Goal: Information Seeking & Learning: Check status

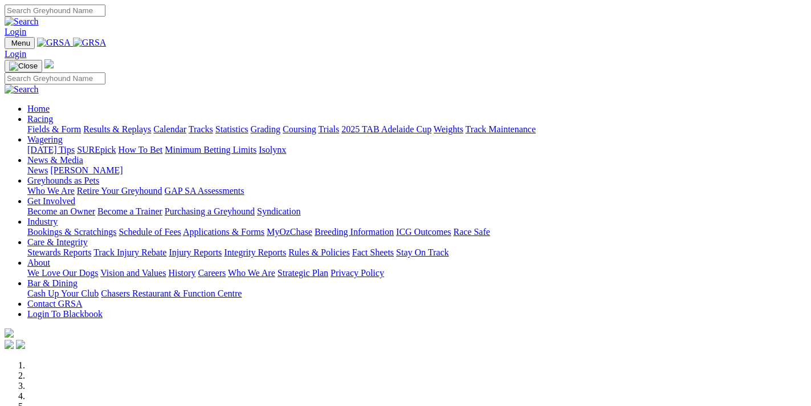
scroll to position [974, 0]
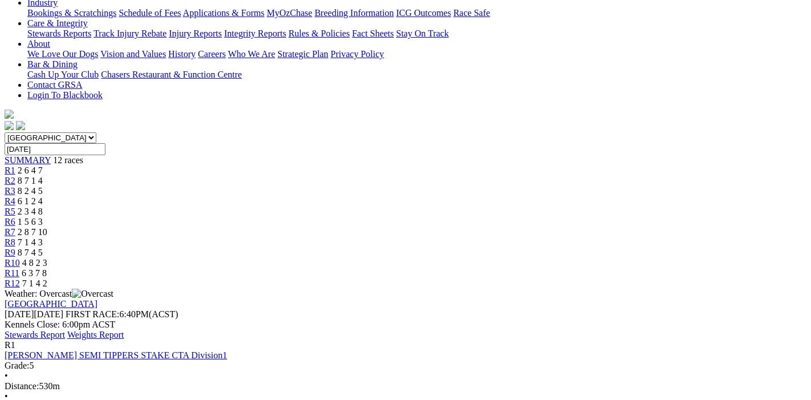
scroll to position [60, 0]
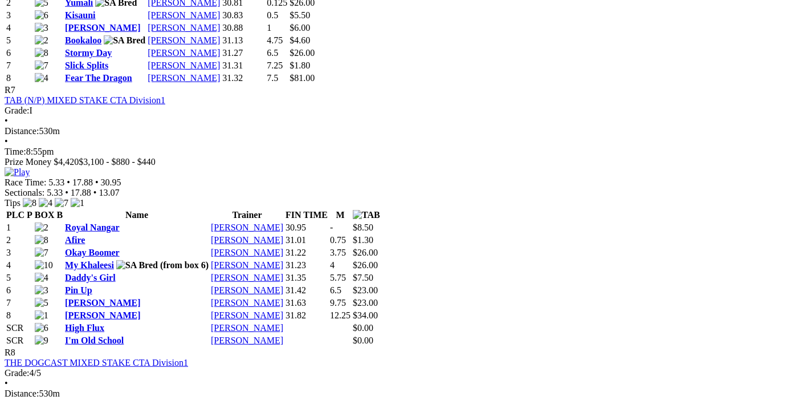
scroll to position [1977, 0]
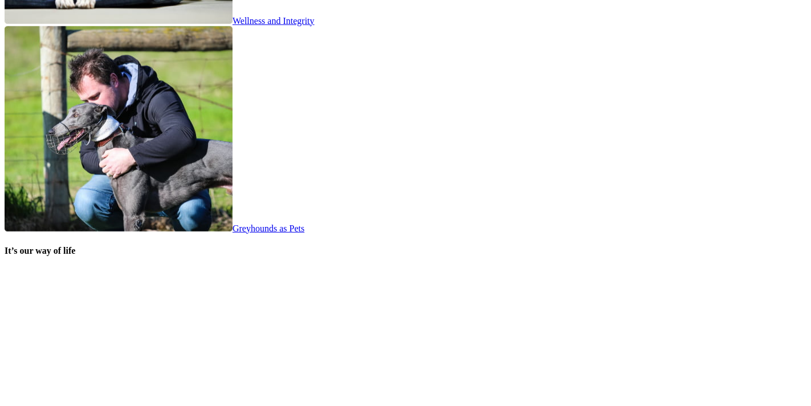
scroll to position [2498, 0]
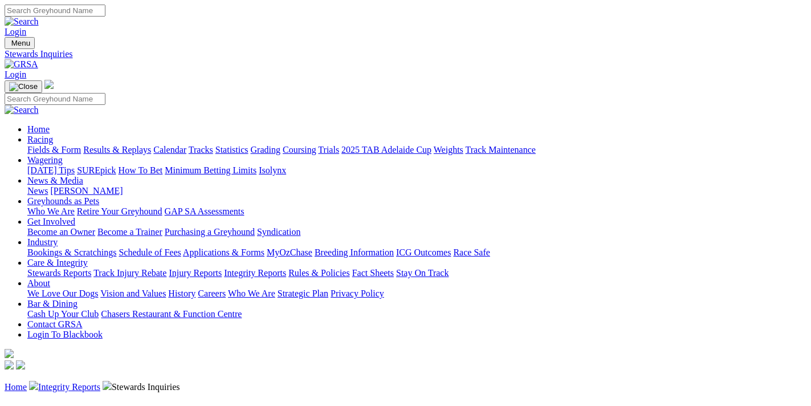
click at [88, 258] on link "Care & Integrity" at bounding box center [57, 263] width 60 height 10
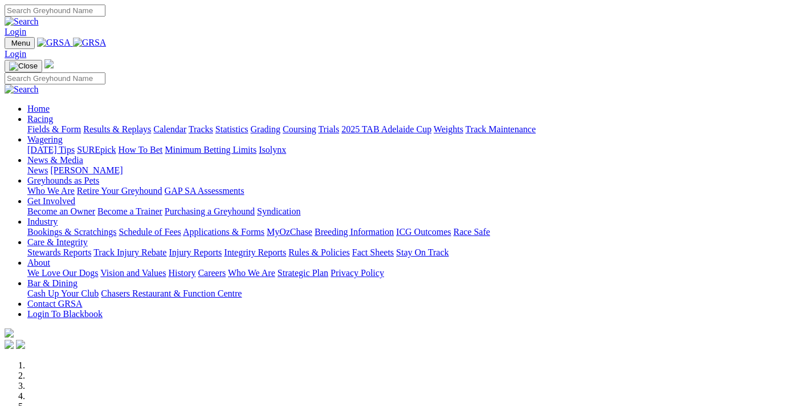
scroll to position [2498, 0]
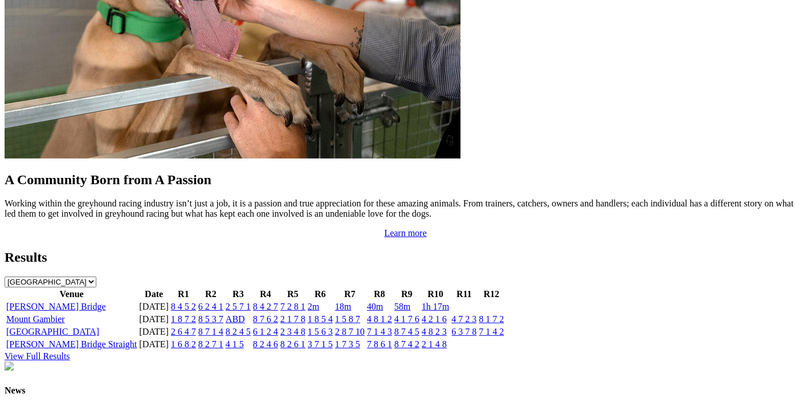
scroll to position [793, 0]
